Goal: Communication & Community: Share content

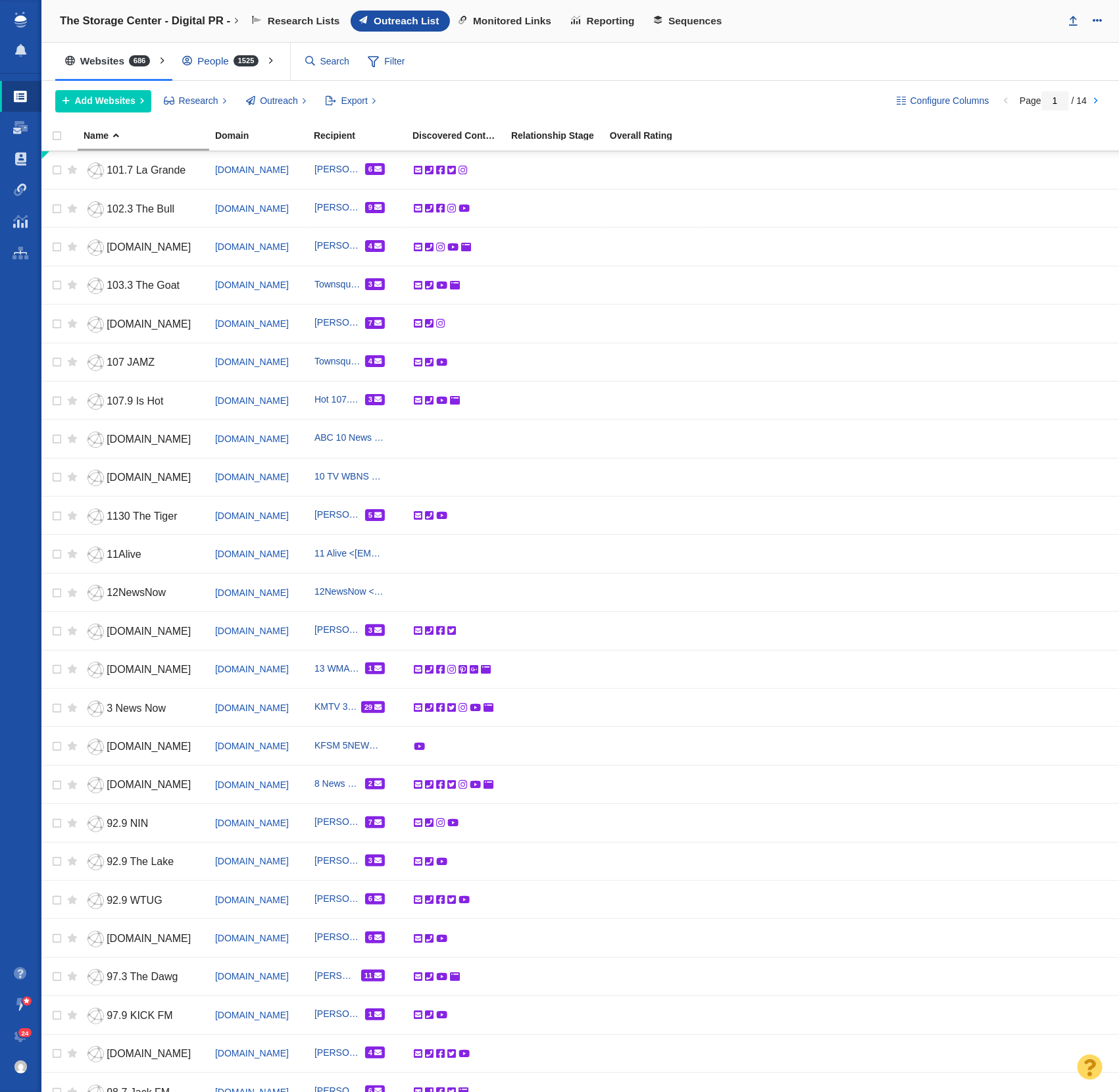
click at [215, 64] on div "People 1525" at bounding box center [223, 62] width 102 height 30
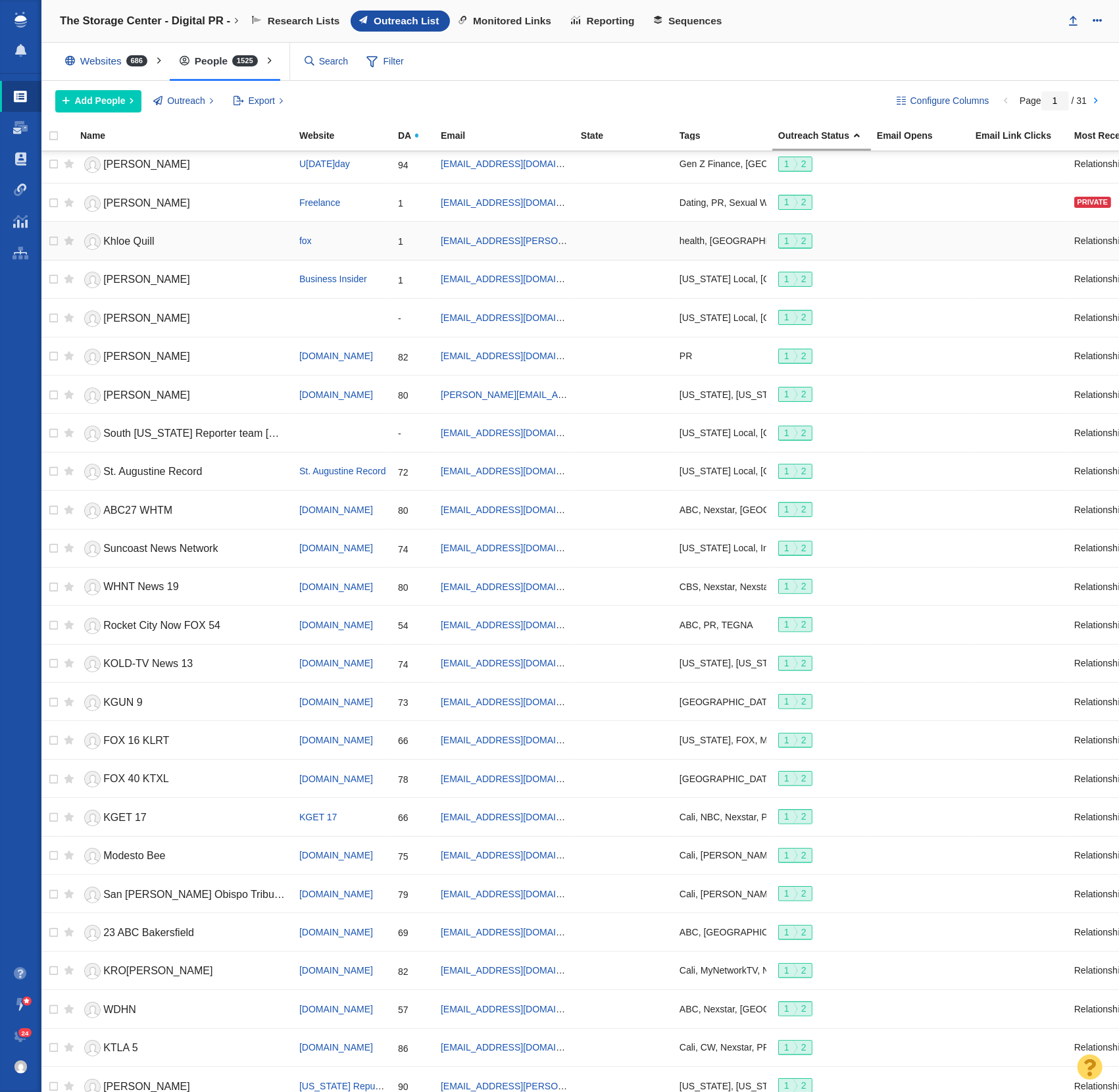
scroll to position [964, 4]
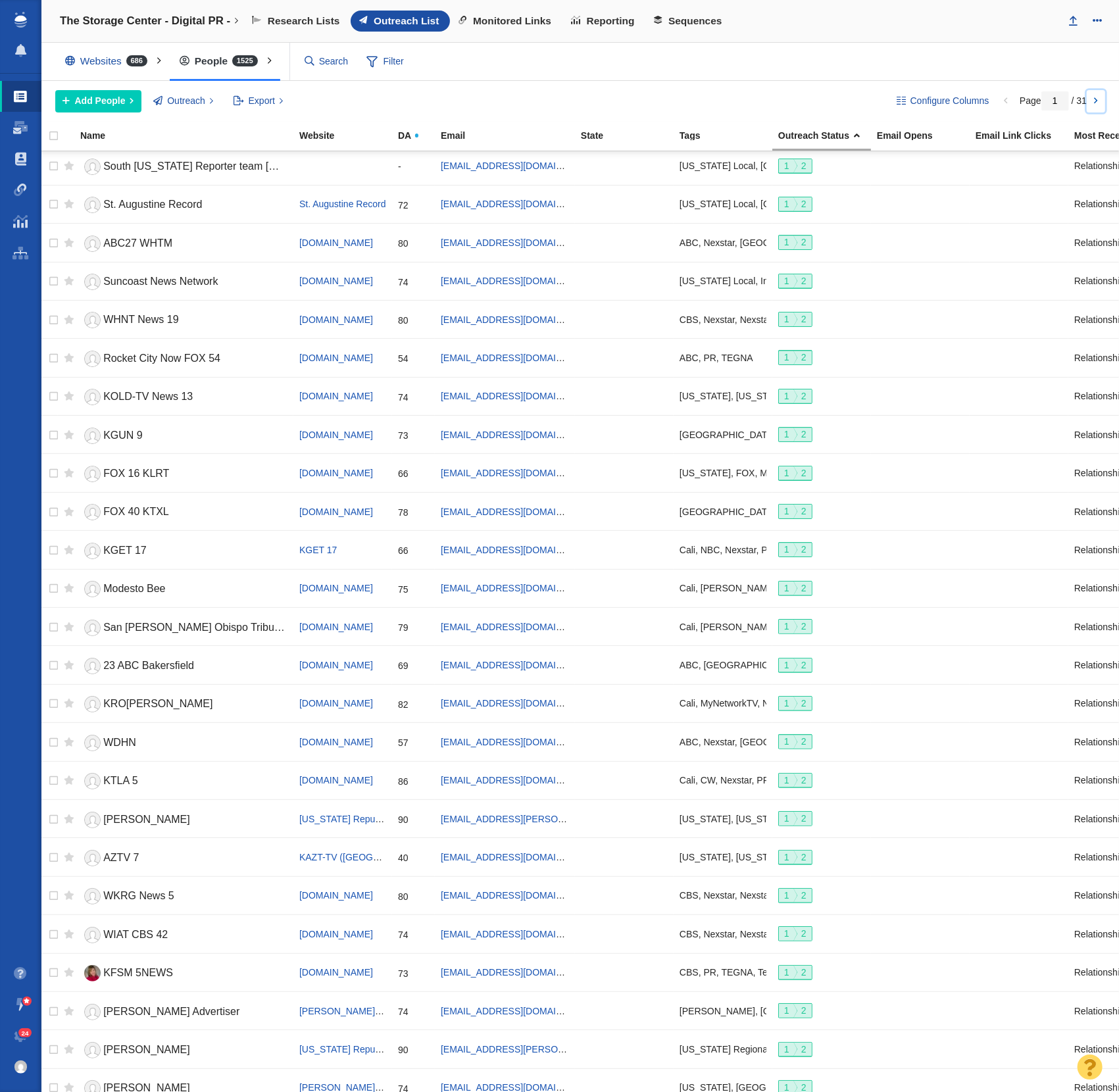
click at [1098, 101] on link at bounding box center [1096, 101] width 18 height 22
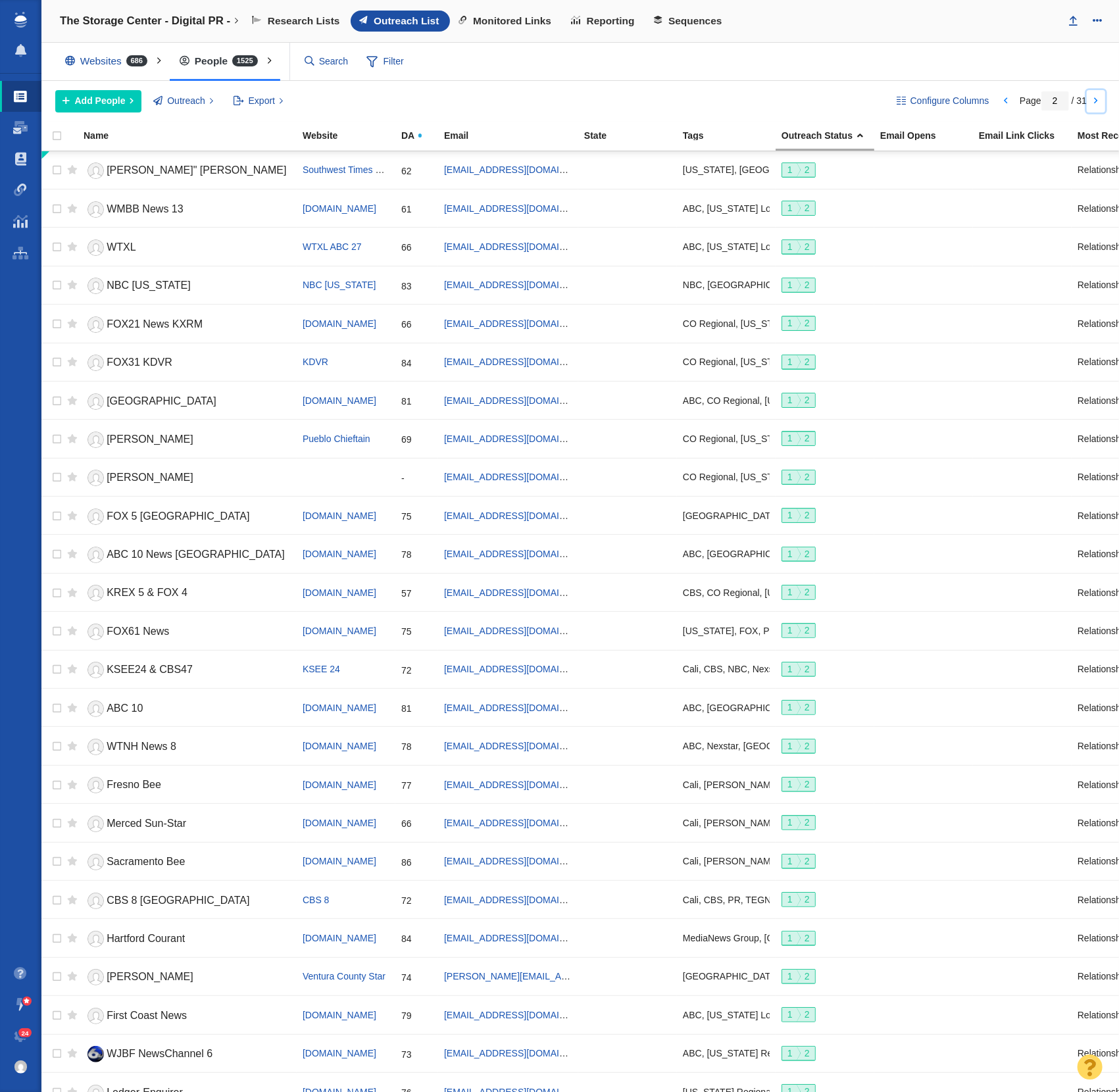
scroll to position [964, 0]
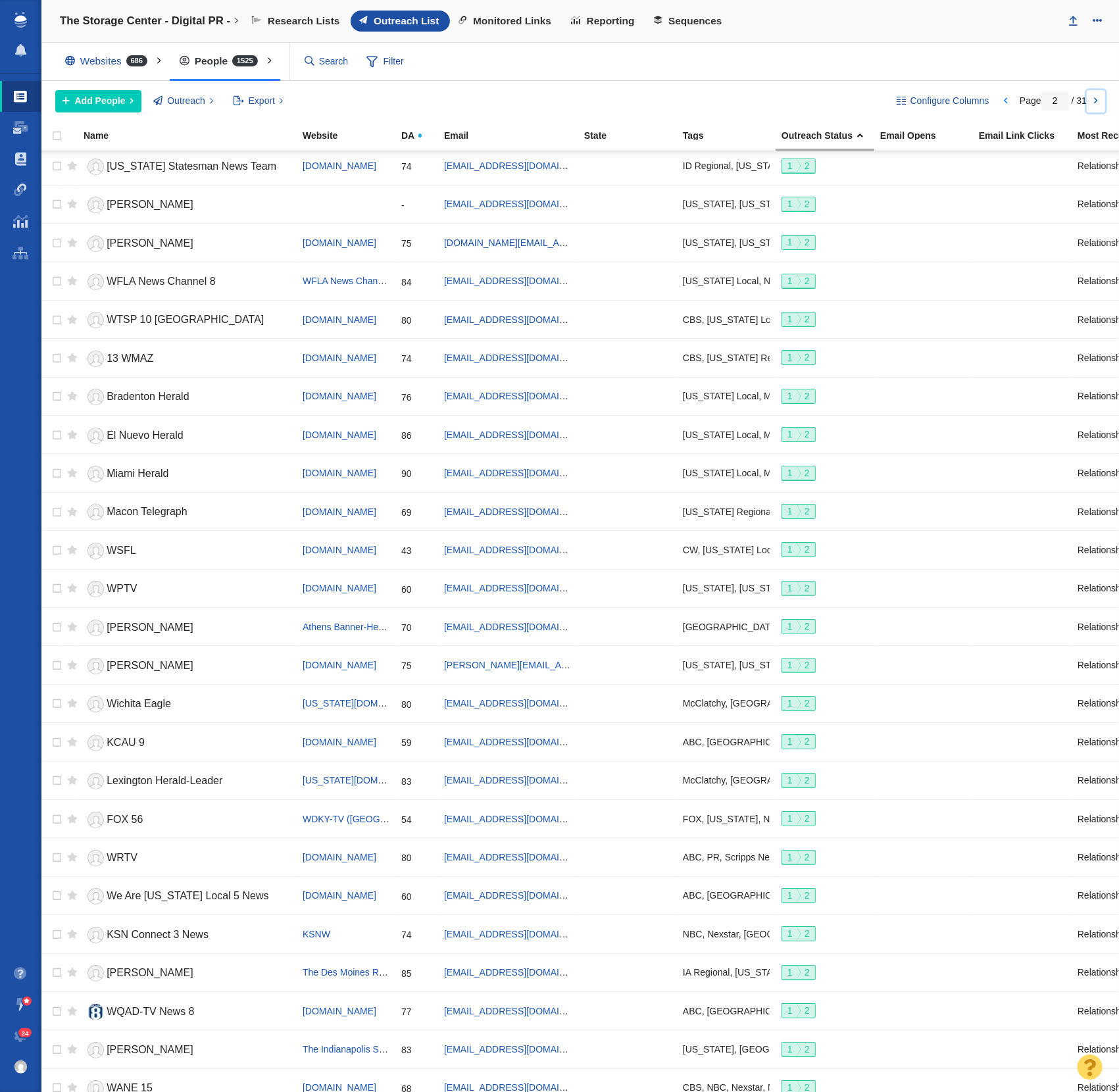
click at [1094, 99] on link at bounding box center [1096, 101] width 18 height 22
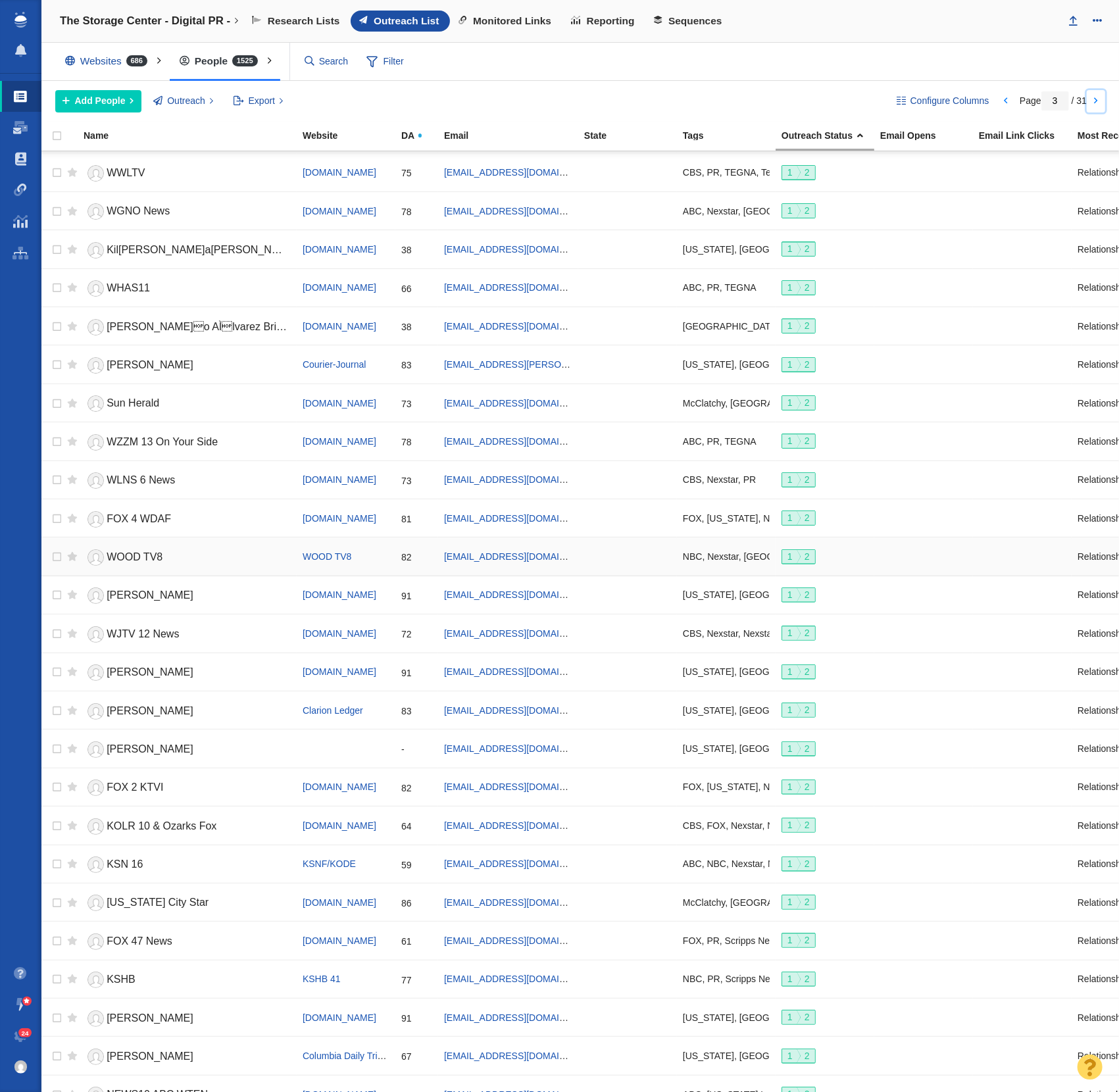
scroll to position [627, 0]
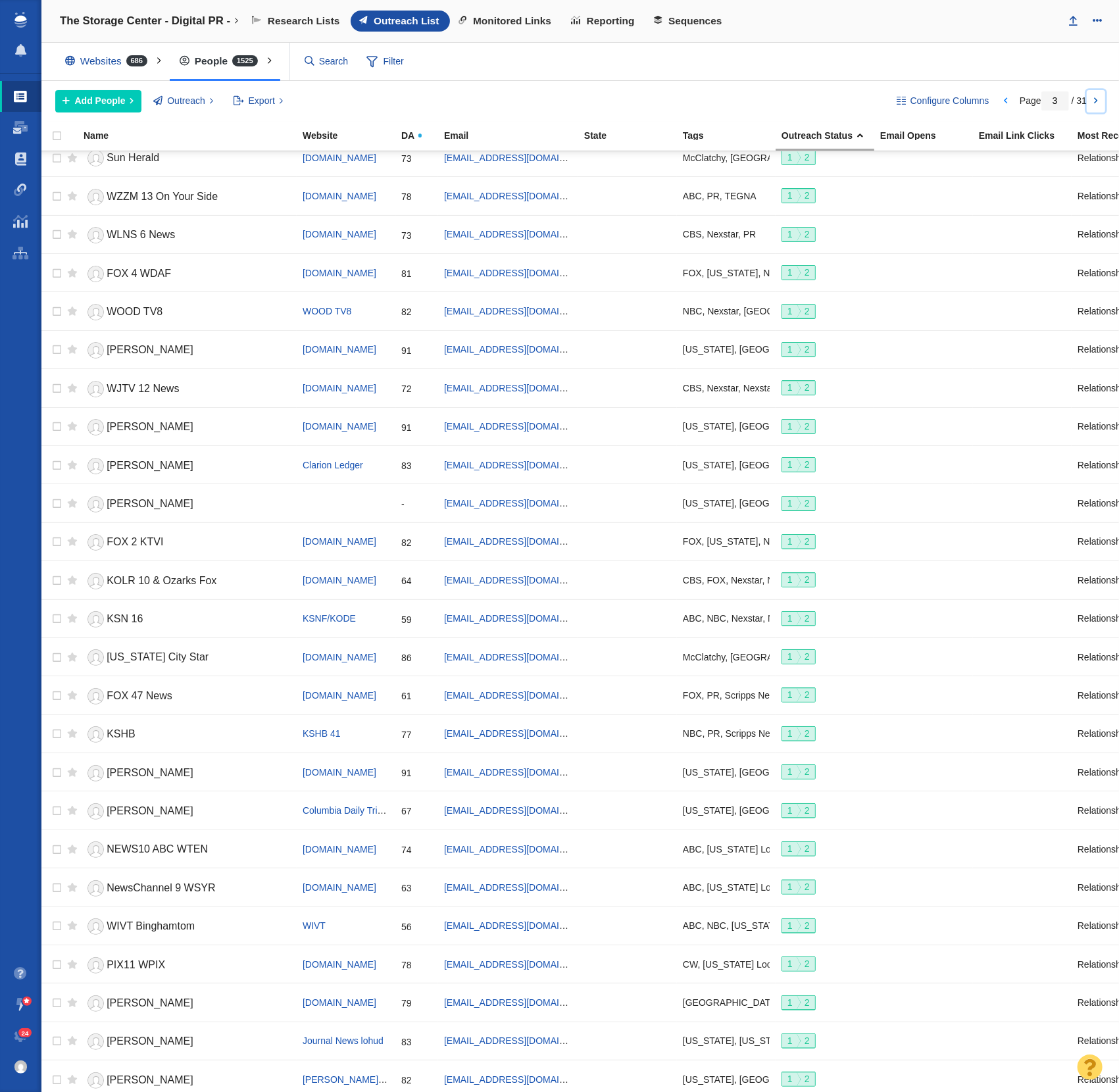
click at [1091, 96] on link at bounding box center [1096, 101] width 18 height 22
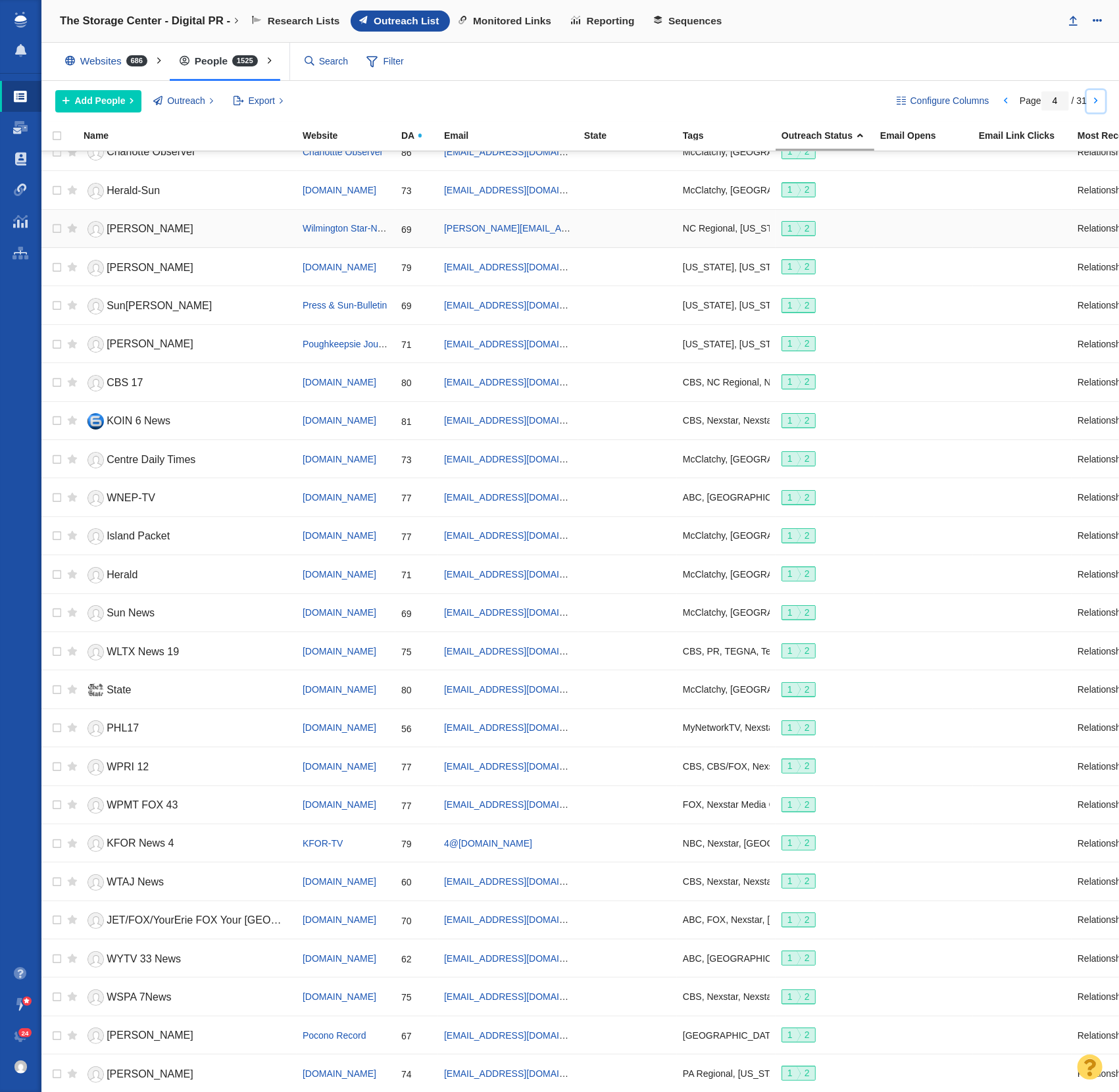
scroll to position [635, 0]
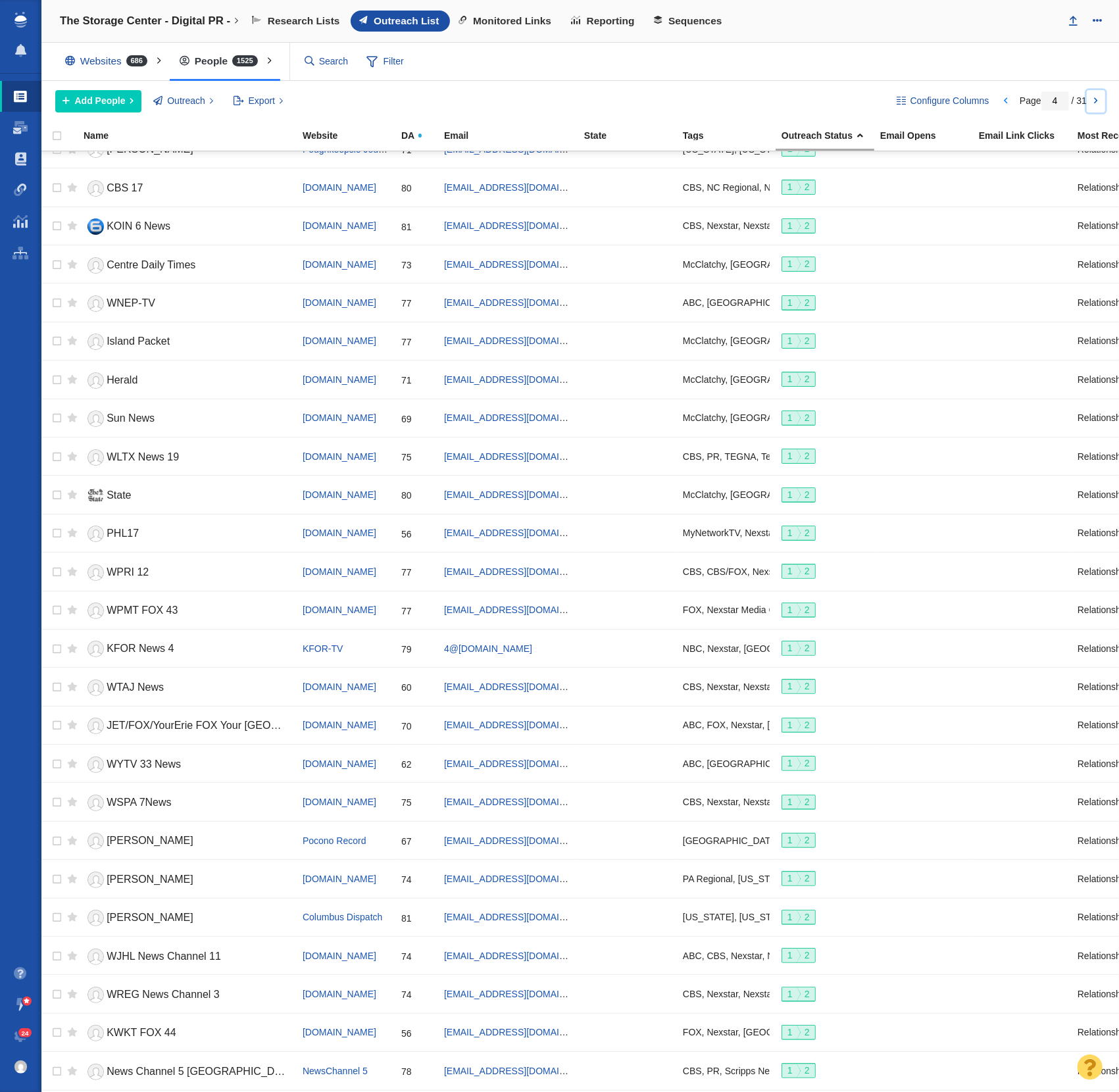
click at [1087, 92] on link at bounding box center [1096, 101] width 18 height 22
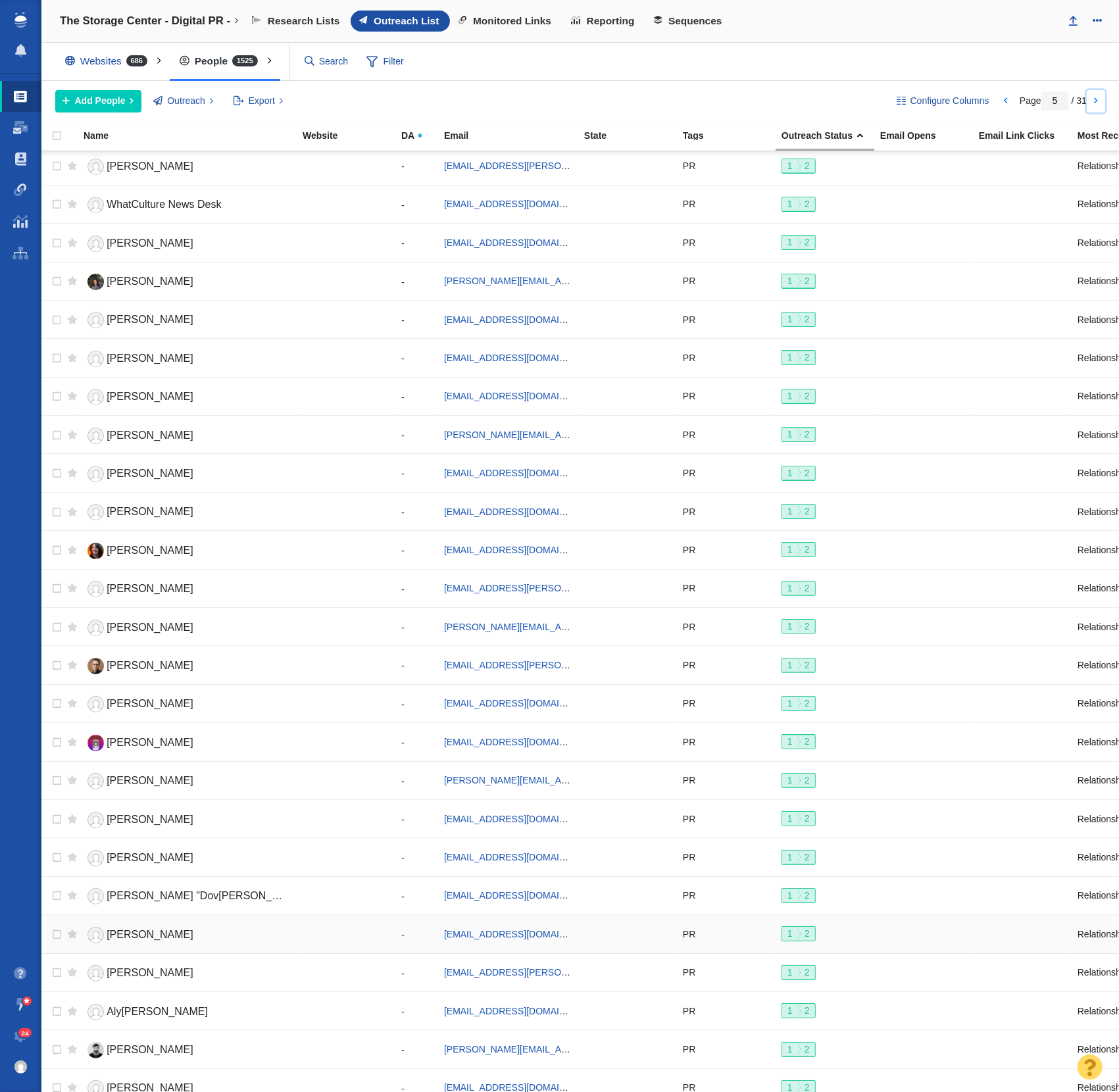
scroll to position [0, 1]
click at [201, 1001] on link "Aly[PERSON_NAME]" at bounding box center [186, 1012] width 207 height 23
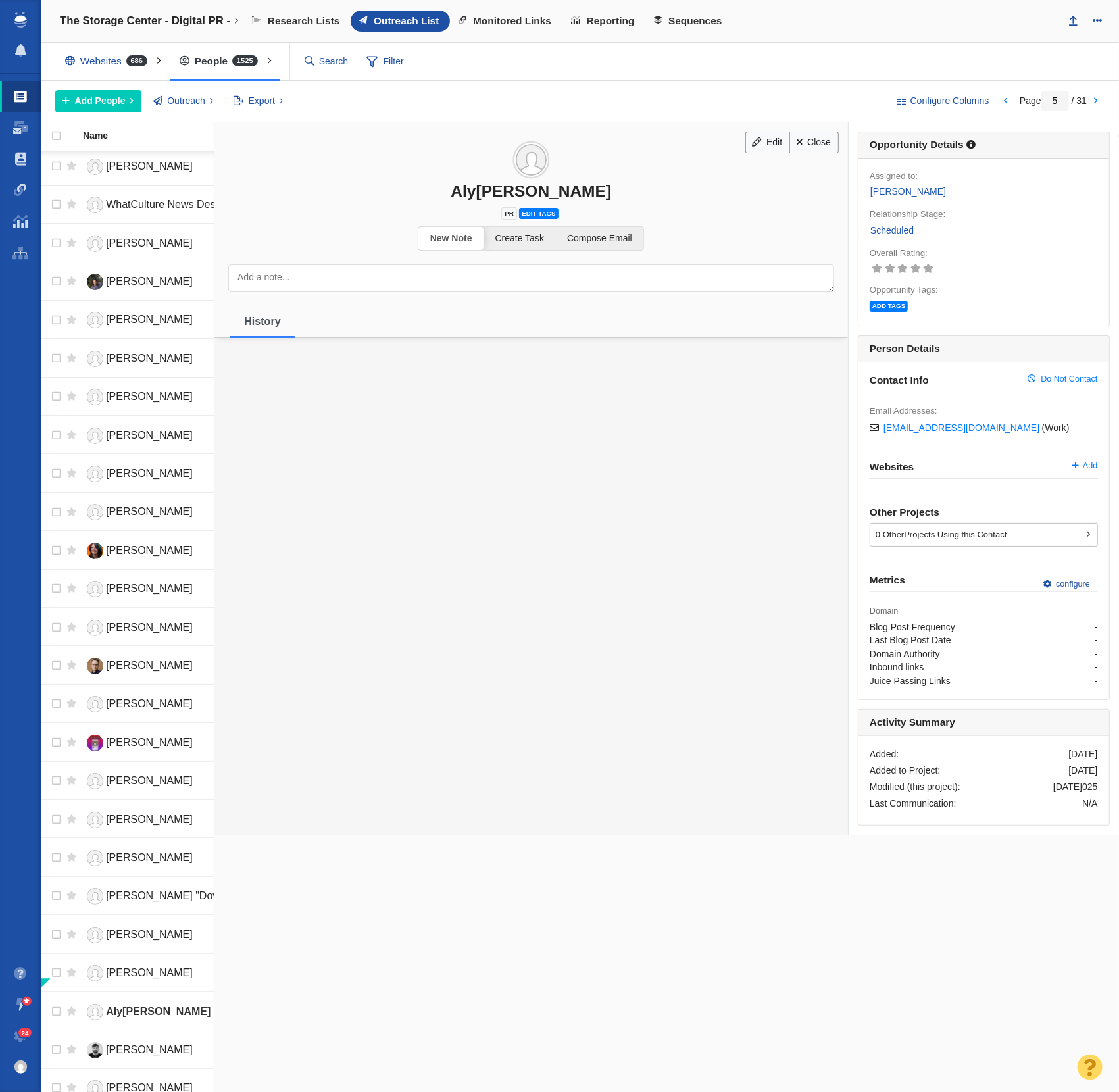
scroll to position [0, 0]
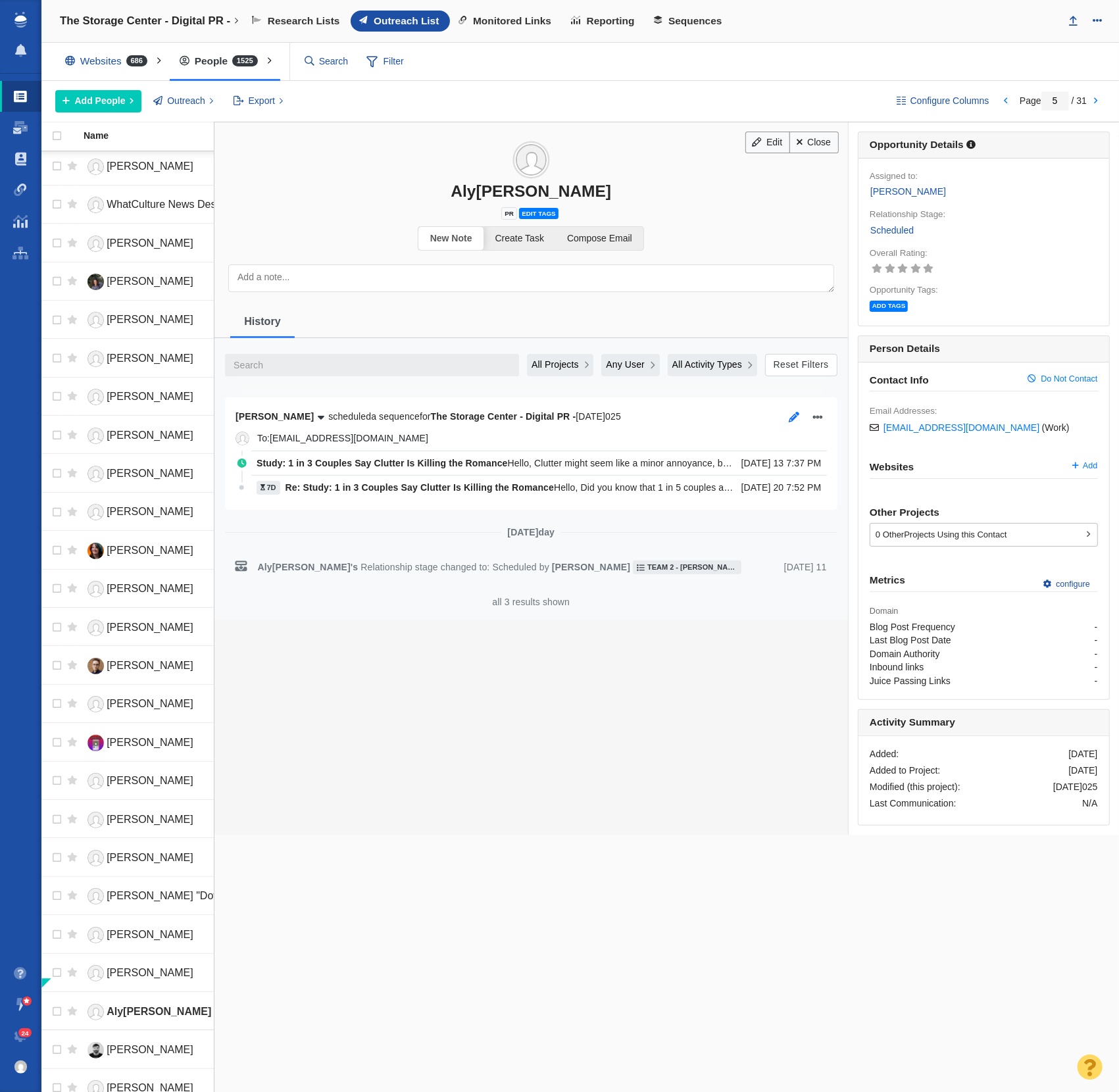
click at [791, 412] on icon "button" at bounding box center [794, 417] width 11 height 11
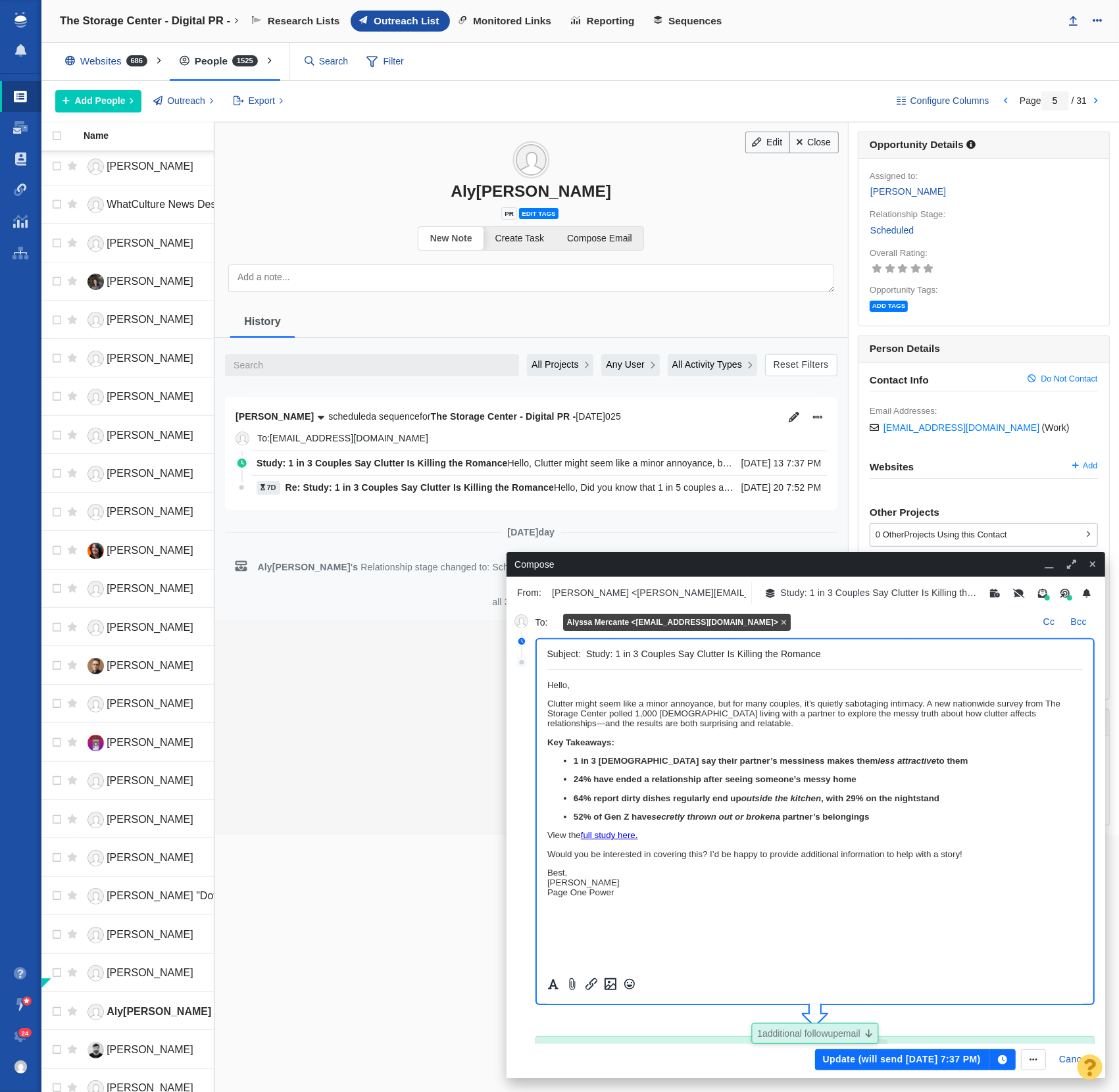
click at [667, 773] on ul "1 in 3 [DEMOGRAPHIC_DATA] say their partner’s messiness makes them less attract…" at bounding box center [815, 788] width 536 height 66
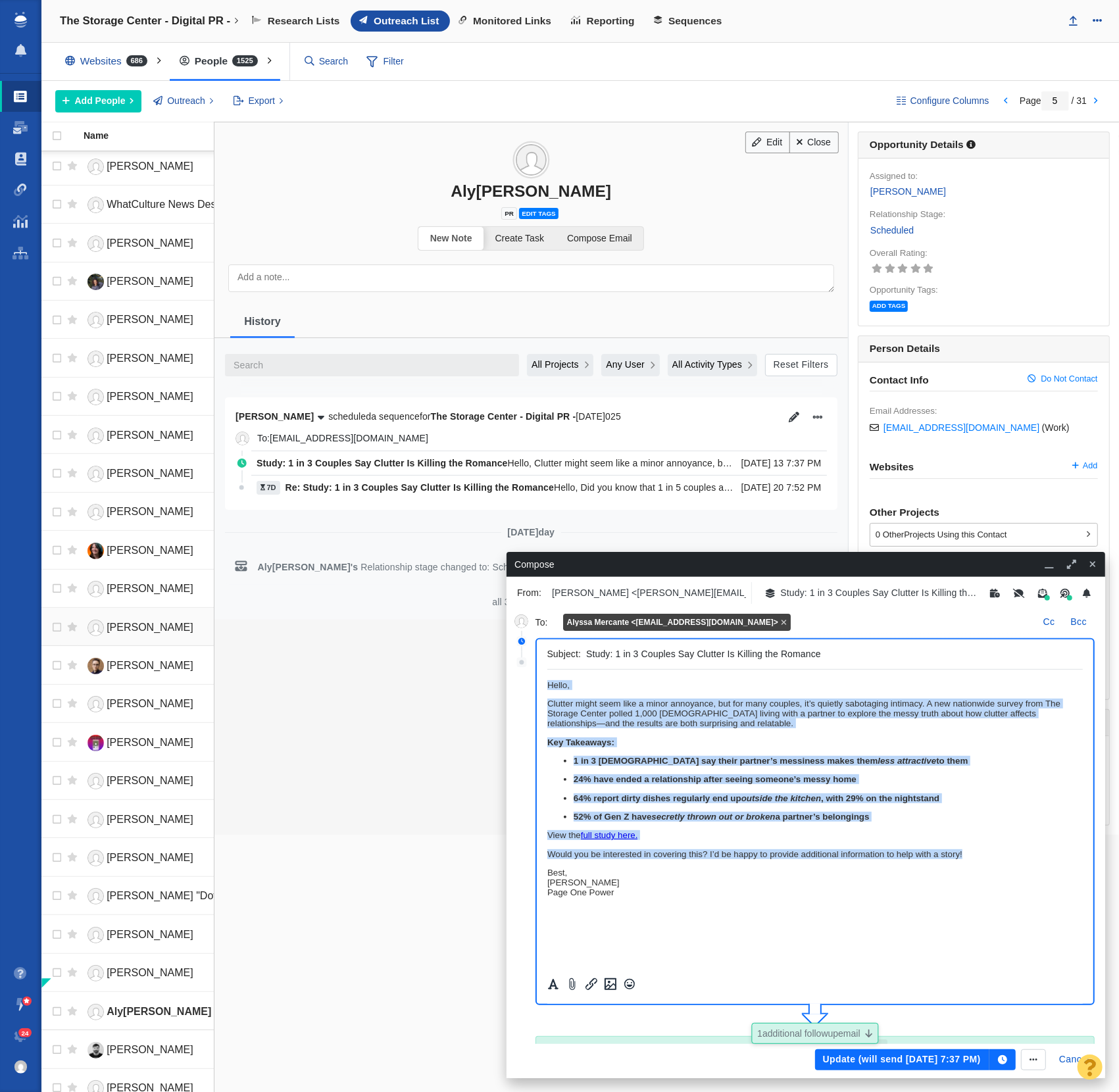
copy body "Hello, Clutter might seem like a minor annoyance, but for many couples, it’s qu…"
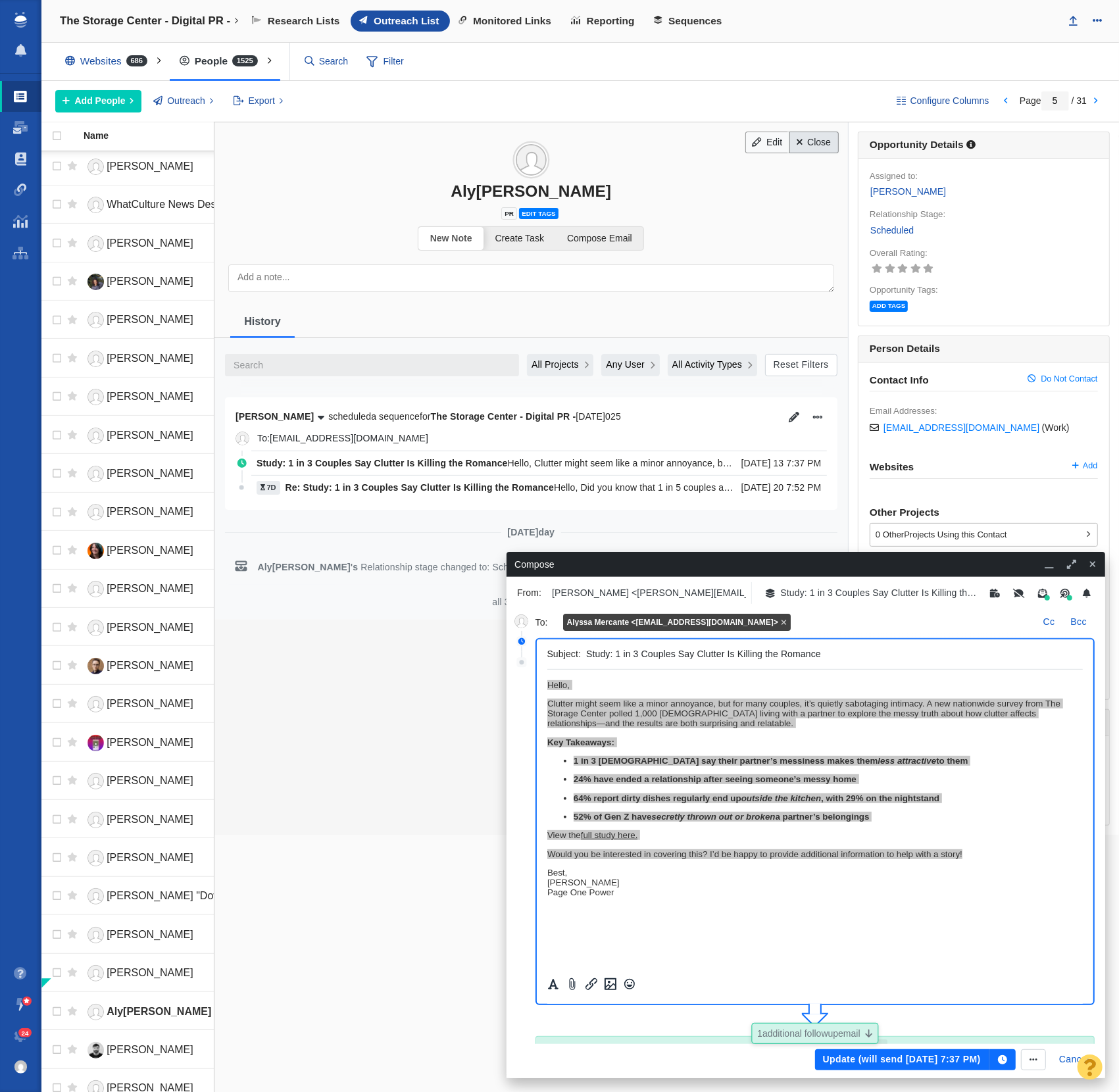
click at [818, 136] on link "Close" at bounding box center [814, 143] width 49 height 22
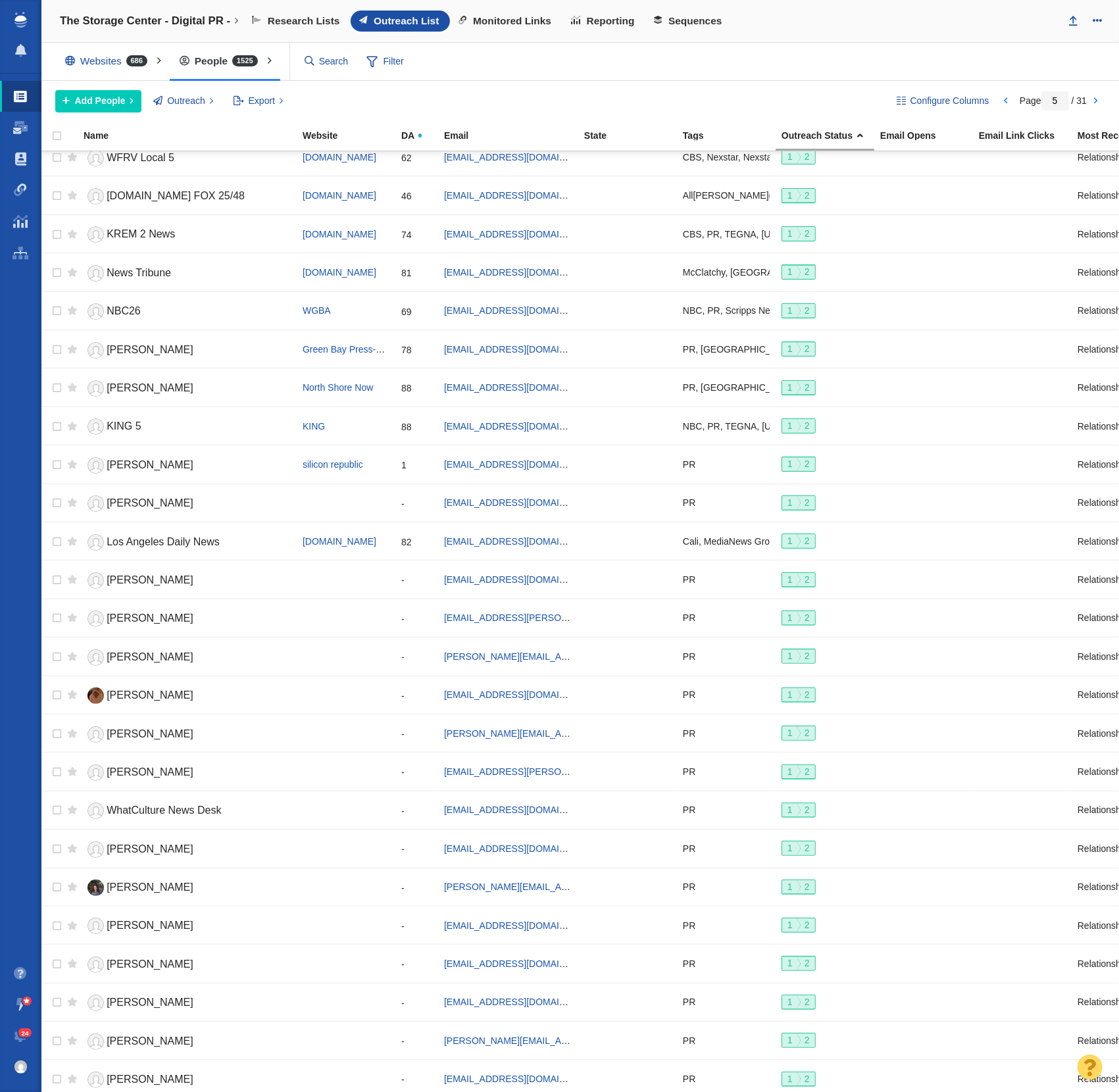
scroll to position [964, 0]
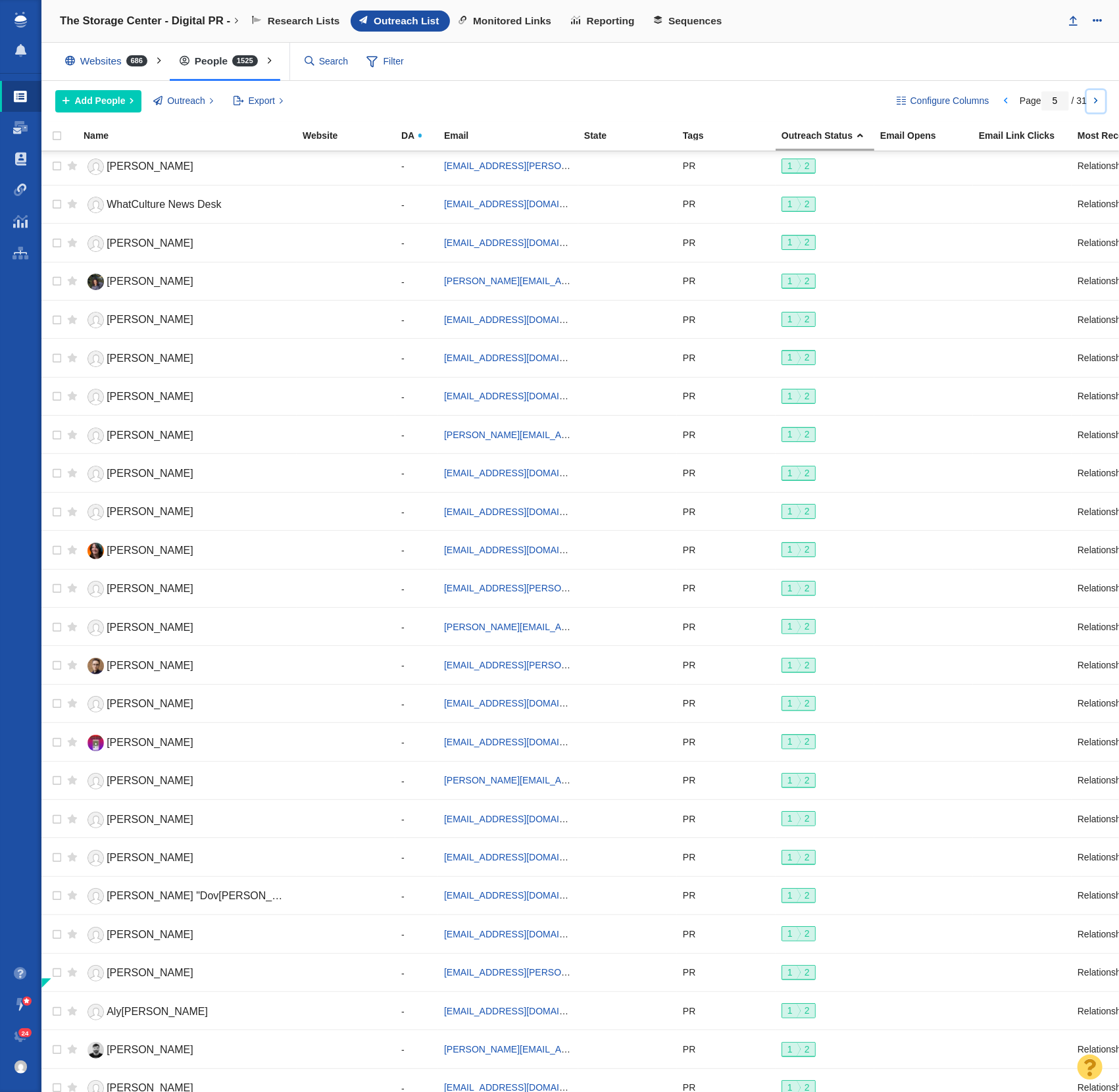
click at [1099, 99] on link at bounding box center [1096, 101] width 18 height 22
checkbox input "true"
click at [57, 197] on input "checkbox" at bounding box center [53, 204] width 20 height 29
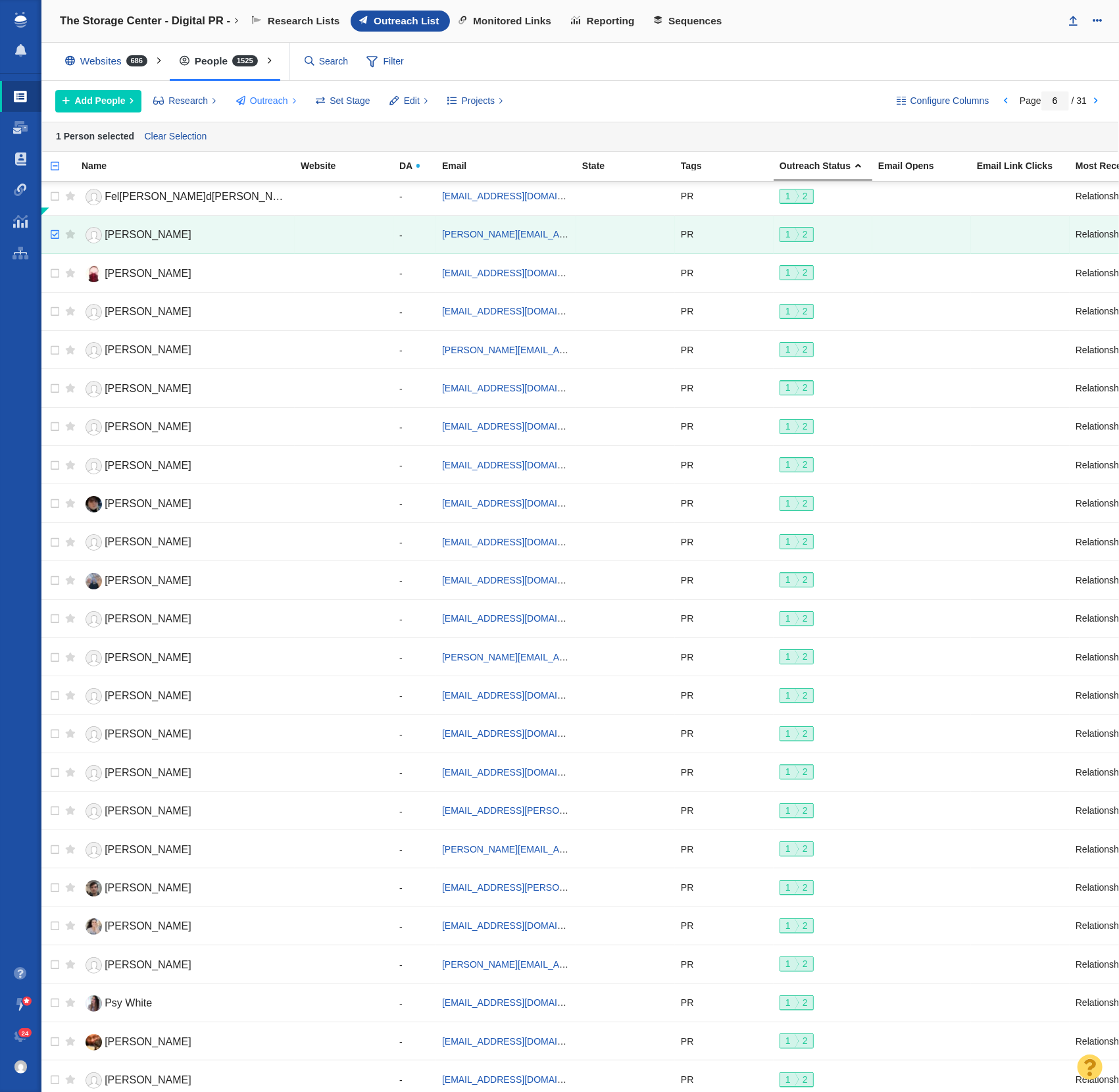
click at [278, 104] on span "Outreach" at bounding box center [269, 101] width 38 height 14
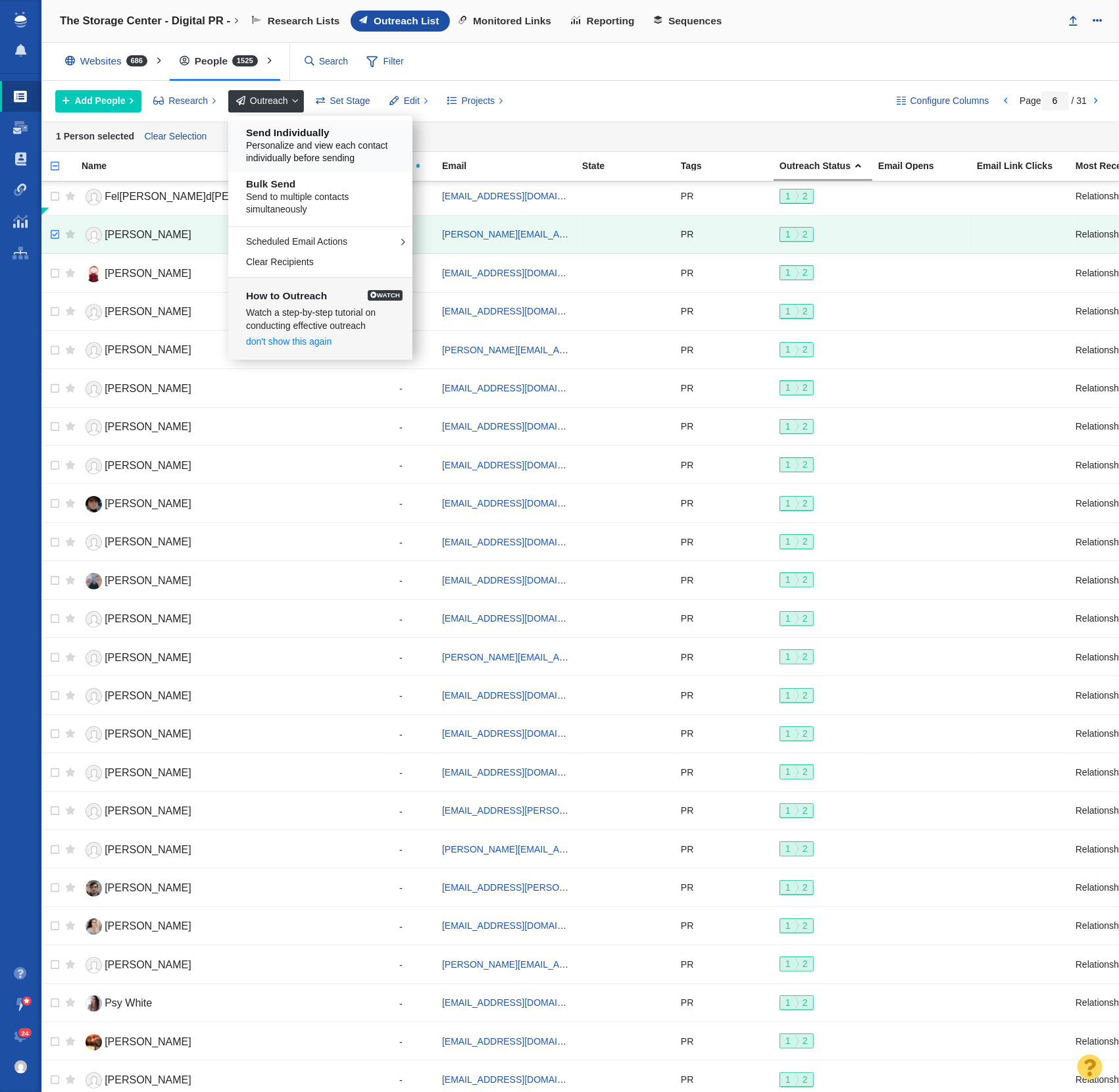
click at [312, 129] on h5 "Send Individually" at bounding box center [325, 133] width 159 height 12
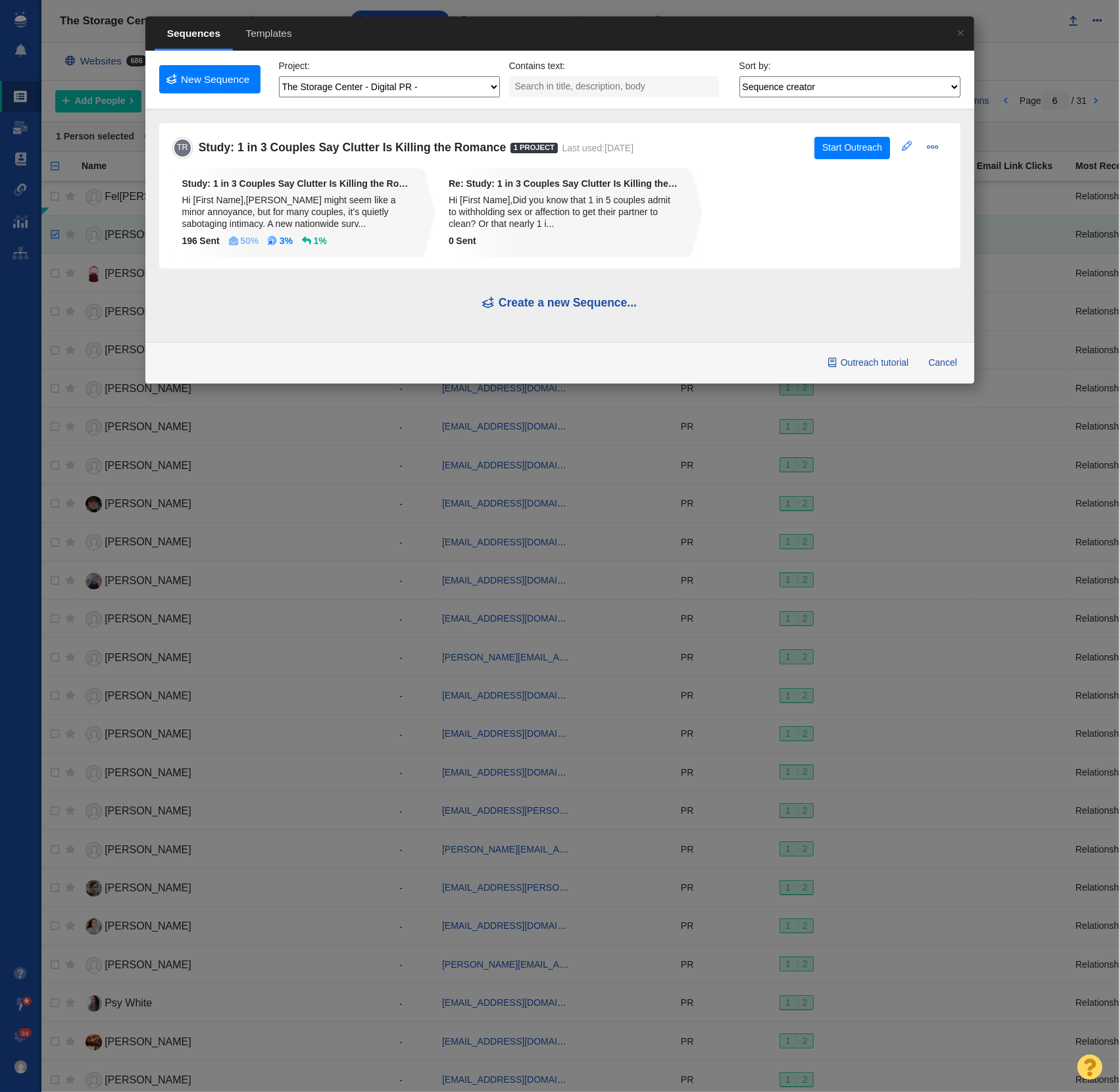
click at [902, 141] on span at bounding box center [907, 146] width 10 height 10
click at [949, 355] on button "Cancel" at bounding box center [943, 361] width 44 height 22
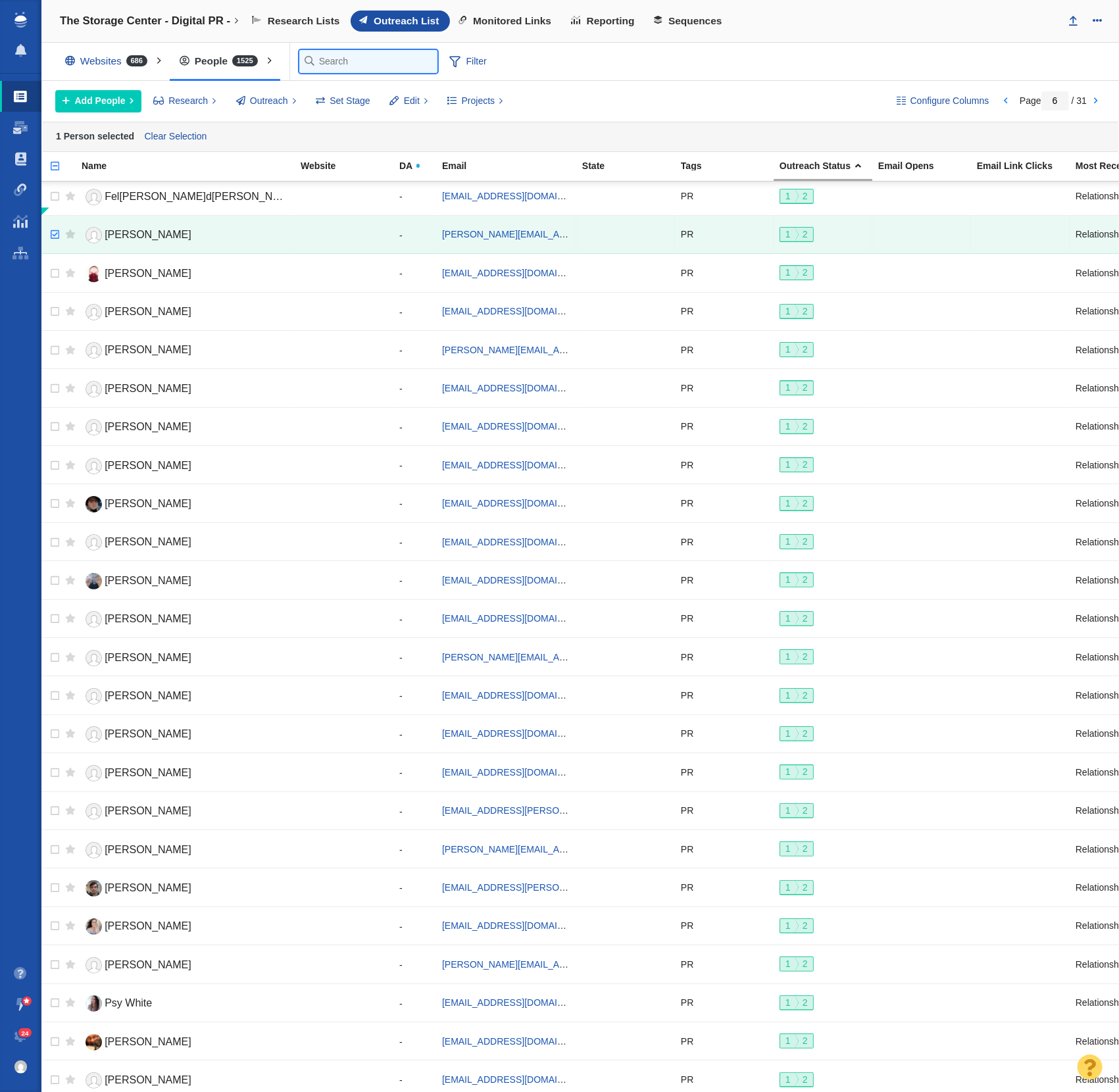
click at [330, 64] on input "text" at bounding box center [368, 62] width 138 height 23
type input "[PERSON_NAME]"
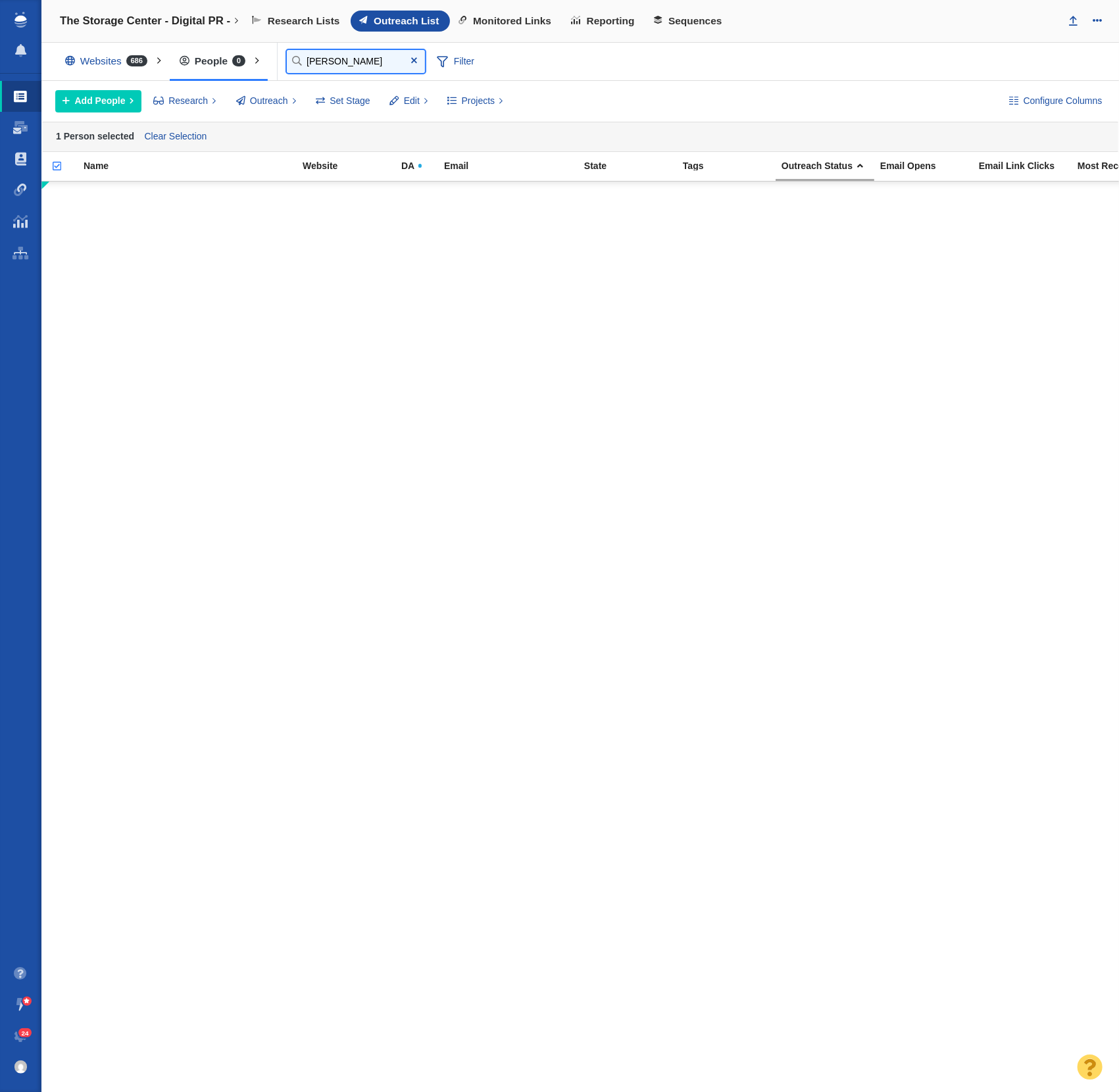
click at [346, 59] on input "[PERSON_NAME]" at bounding box center [356, 62] width 138 height 23
click at [345, 59] on input "[PERSON_NAME]" at bounding box center [356, 62] width 138 height 23
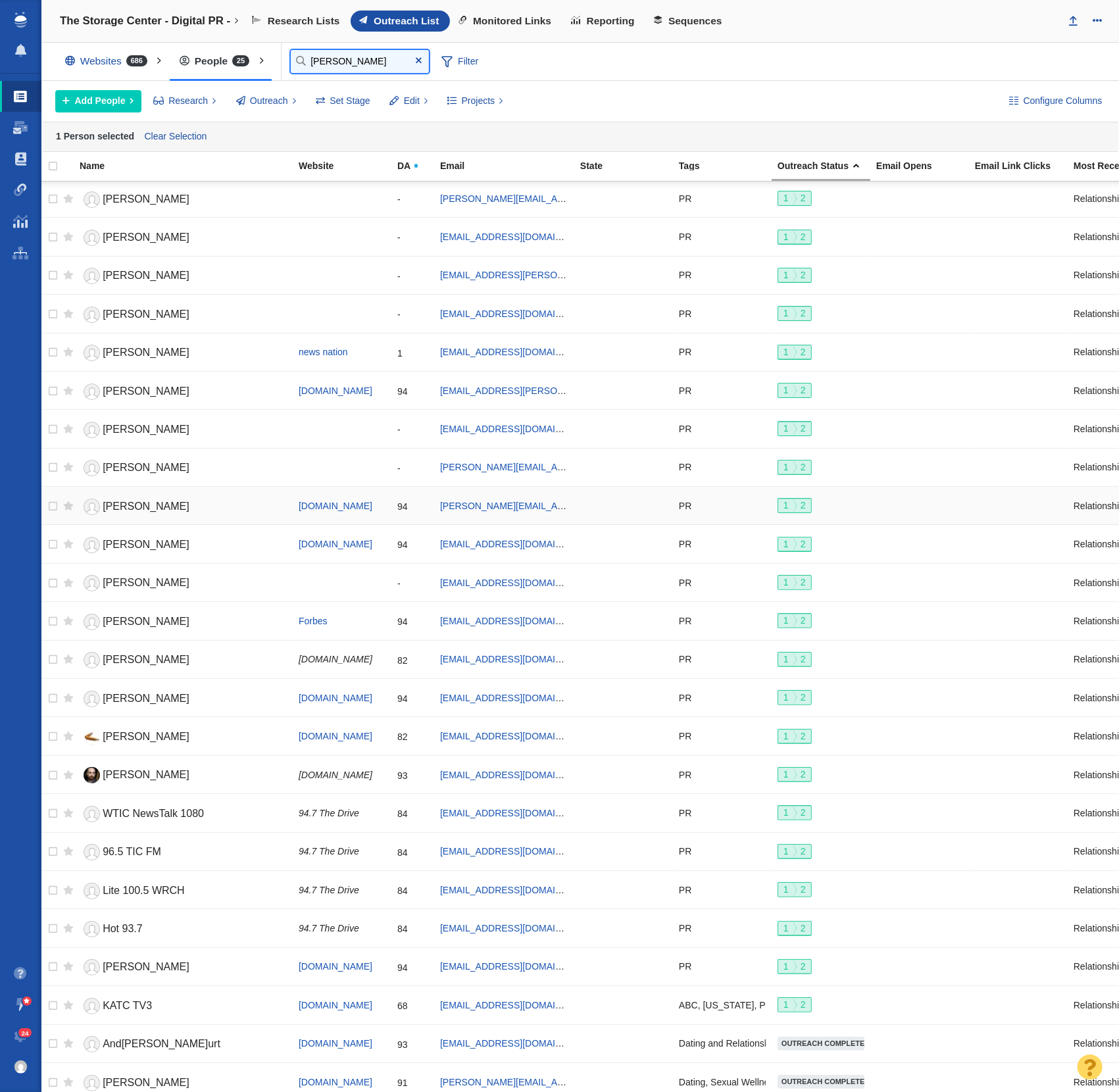
scroll to position [0, 0]
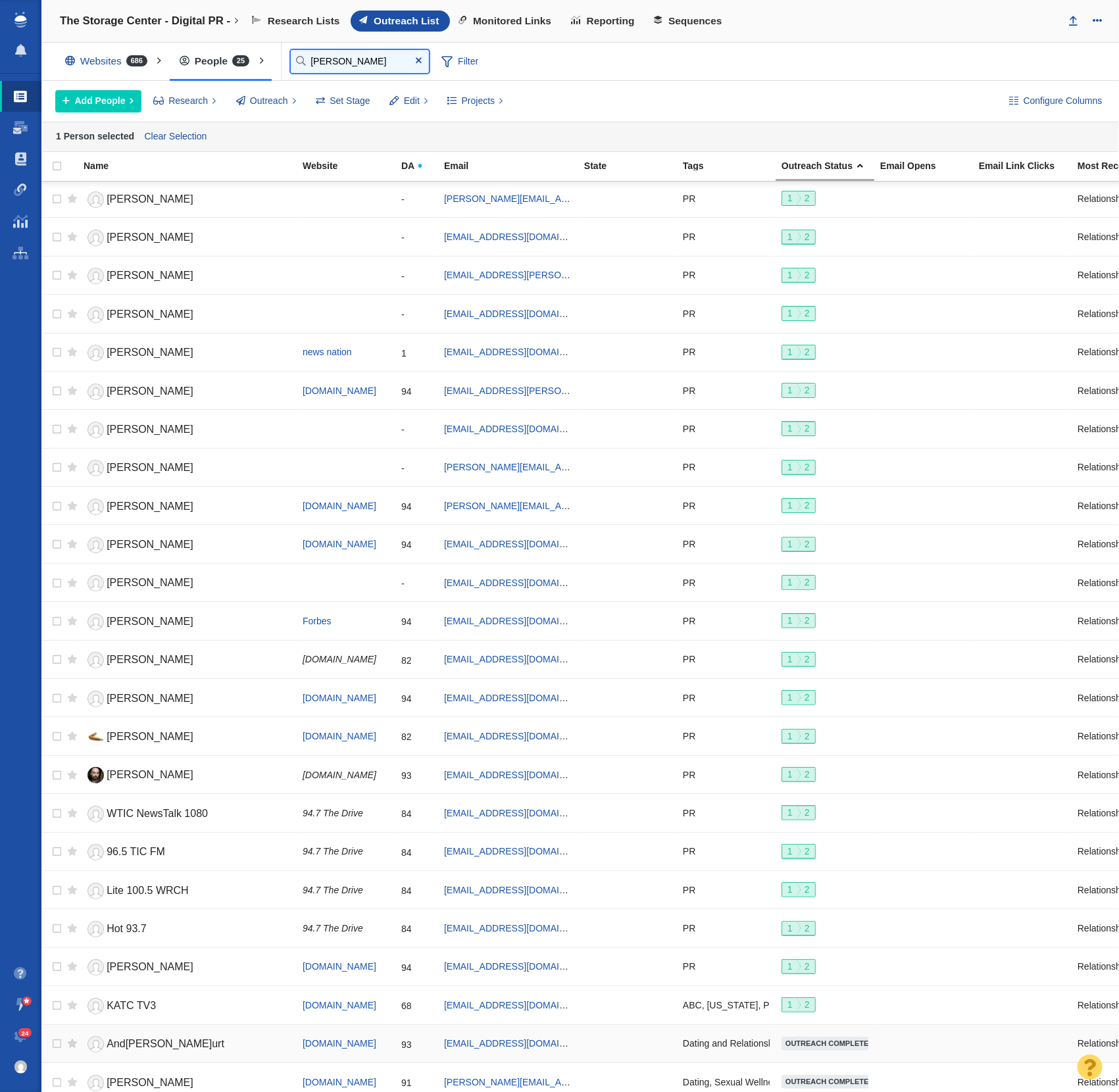
type input "[PERSON_NAME]"
click at [211, 1033] on link "And[PERSON_NAME]urt" at bounding box center [187, 1044] width 207 height 23
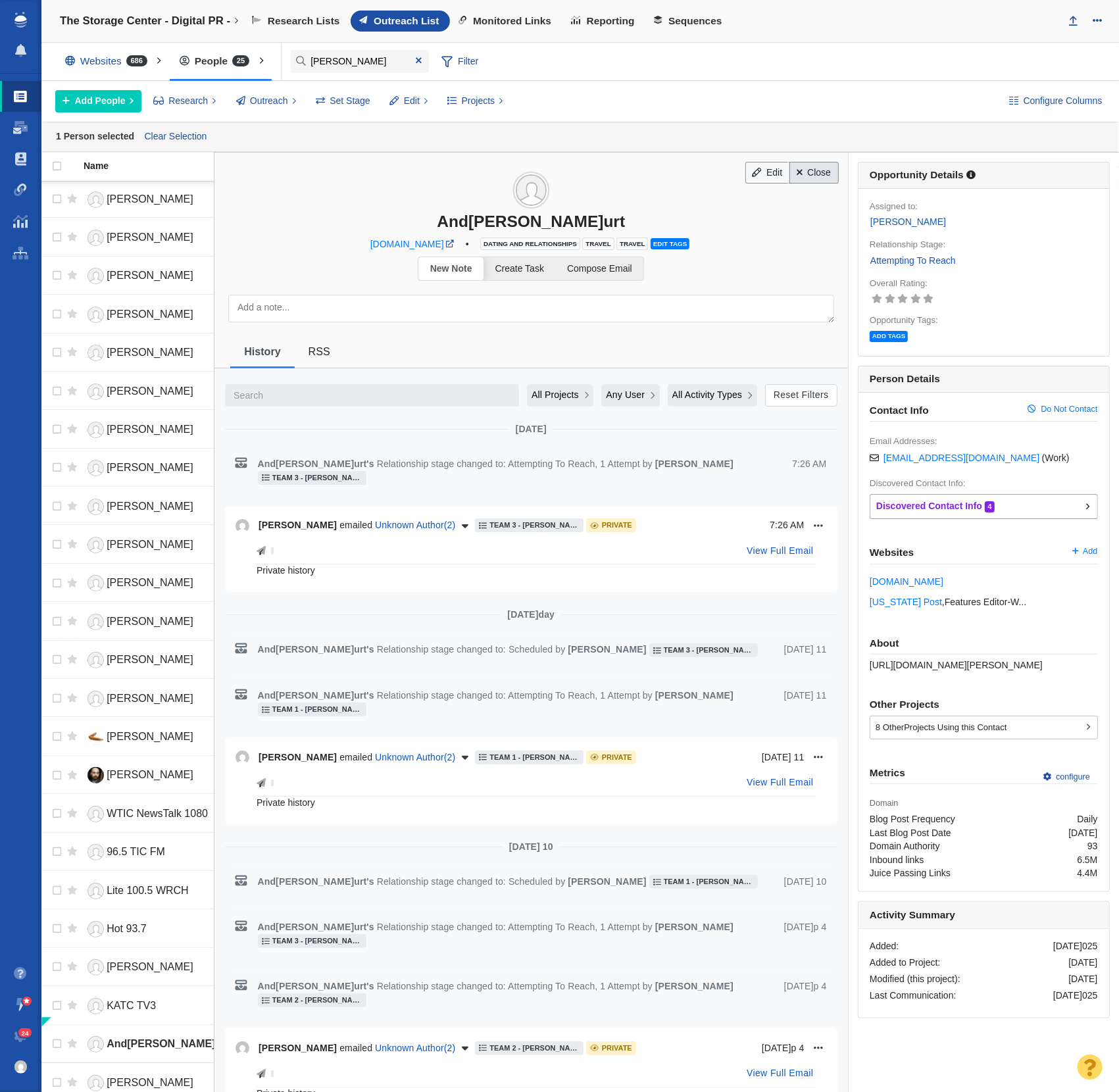
click at [807, 170] on link "Close" at bounding box center [814, 172] width 49 height 22
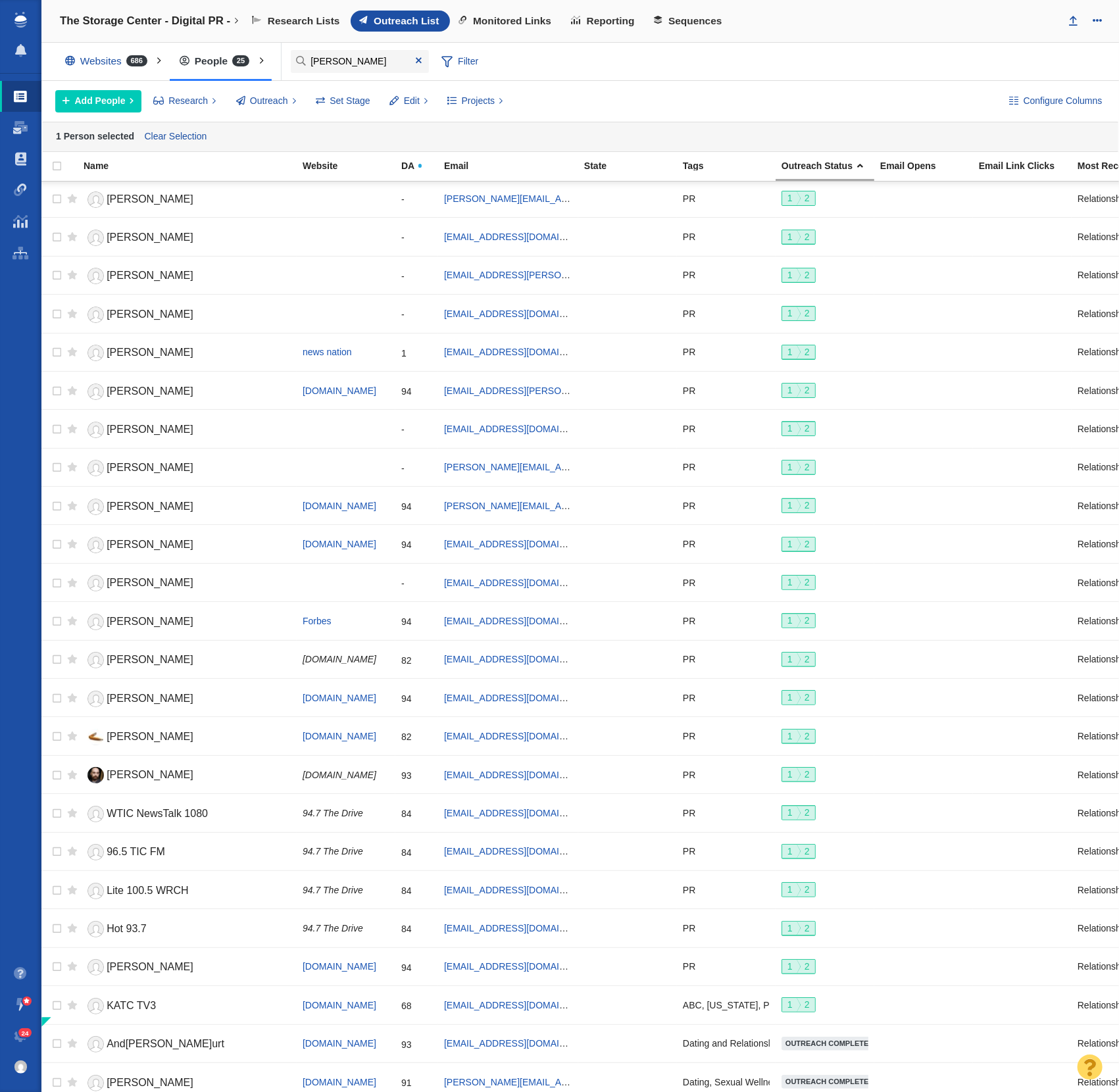
click at [620, 71] on div "Websites 686 All Websites Assigned To Me Recently Viewed Starred People 25 All …" at bounding box center [580, 62] width 1078 height 38
click at [10, 1076] on ul "Help Center Demos and Training Sessions Suggest a Feature Chat With Us Email Us…" at bounding box center [20, 1020] width 41 height 125
click at [20, 1070] on img at bounding box center [21, 1067] width 13 height 13
click at [43, 1066] on link "Sign out" at bounding box center [96, 1064] width 119 height 20
